Goal: Information Seeking & Learning: Learn about a topic

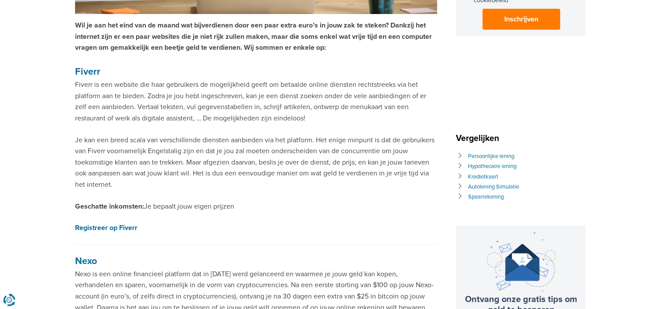
scroll to position [297, 0]
click at [81, 72] on strong "Fiverr" at bounding box center [87, 71] width 25 height 12
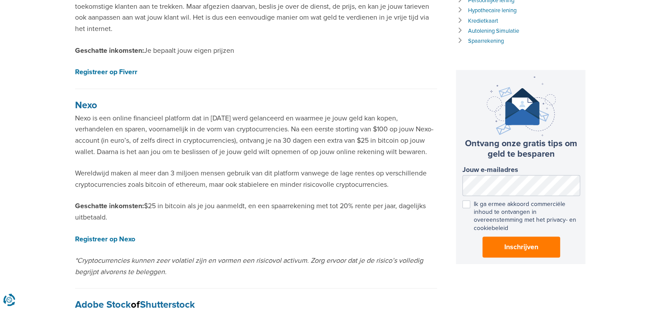
scroll to position [452, 0]
click at [80, 105] on strong "Nexo" at bounding box center [86, 105] width 22 height 12
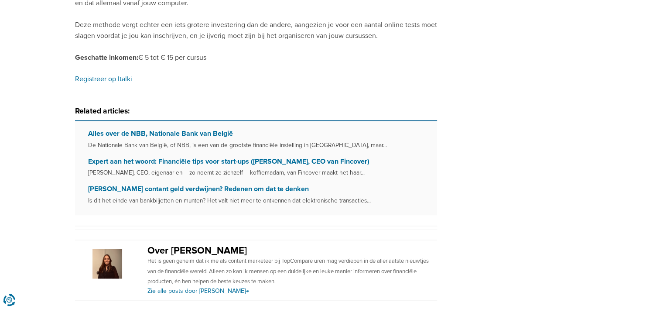
scroll to position [1402, 0]
